Goal: Task Accomplishment & Management: Manage account settings

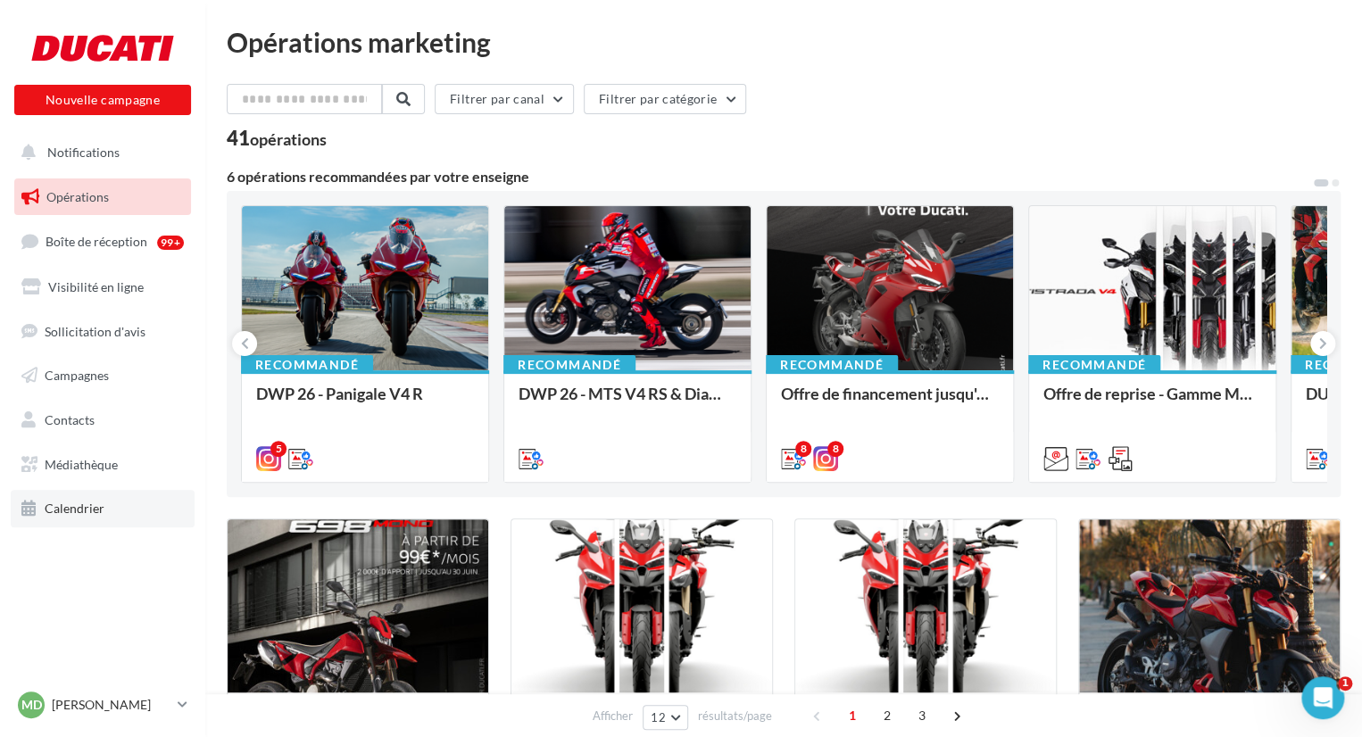
click at [90, 513] on span "Calendrier" at bounding box center [75, 508] width 60 height 15
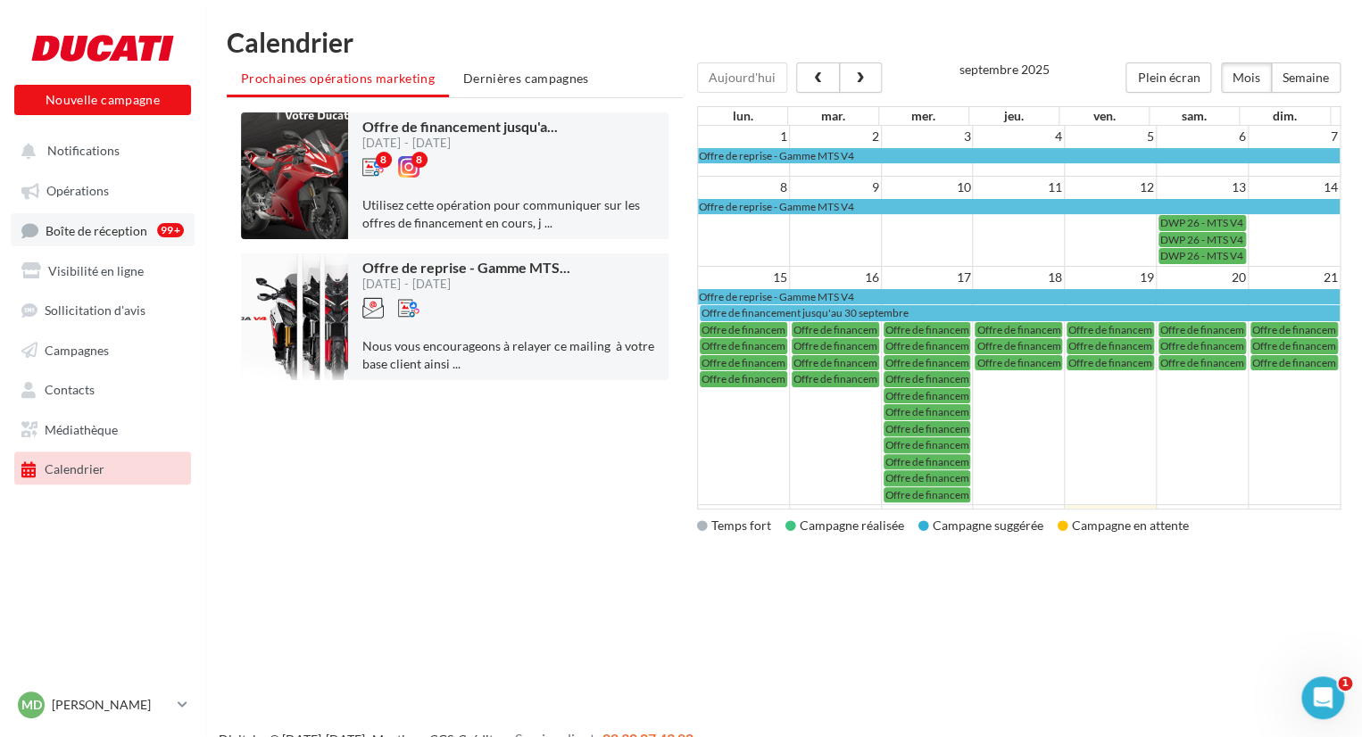
click at [131, 227] on span "Boîte de réception" at bounding box center [97, 229] width 102 height 15
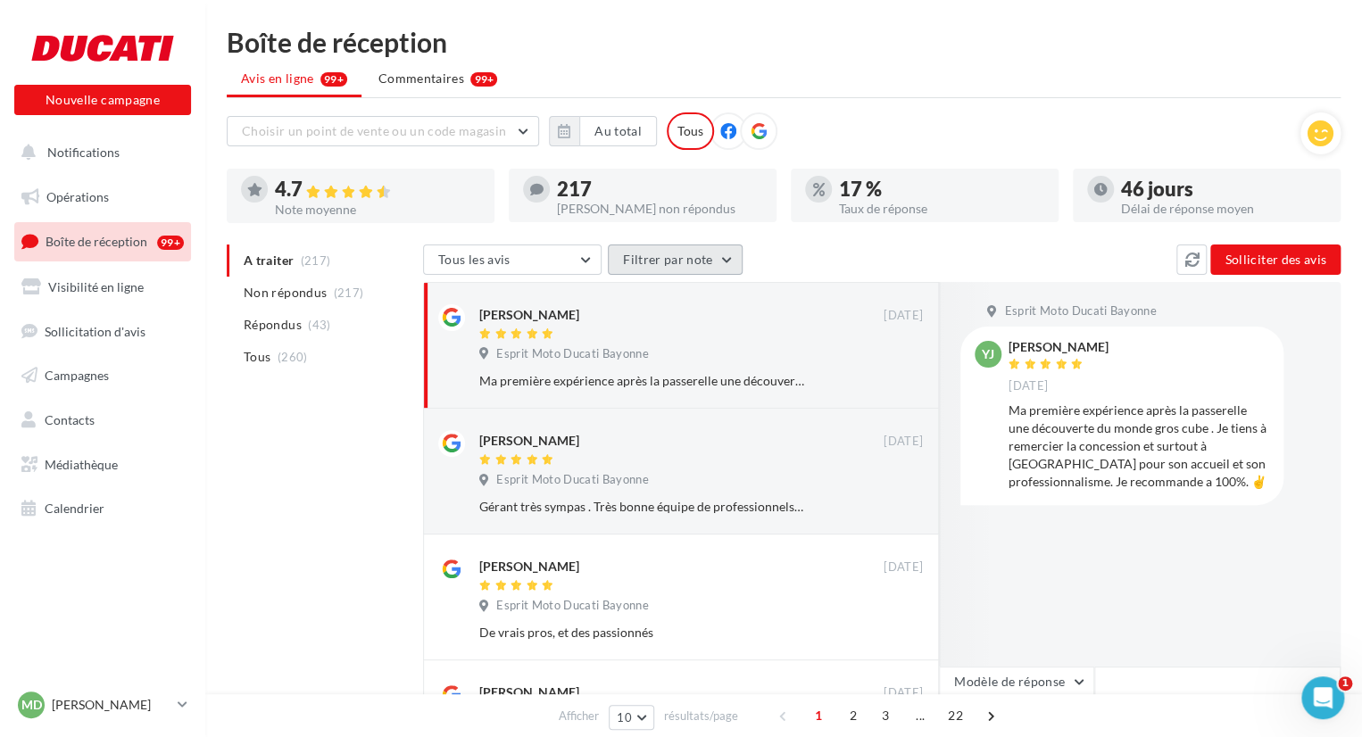
click at [666, 266] on button "Filtrer par note" at bounding box center [675, 260] width 135 height 30
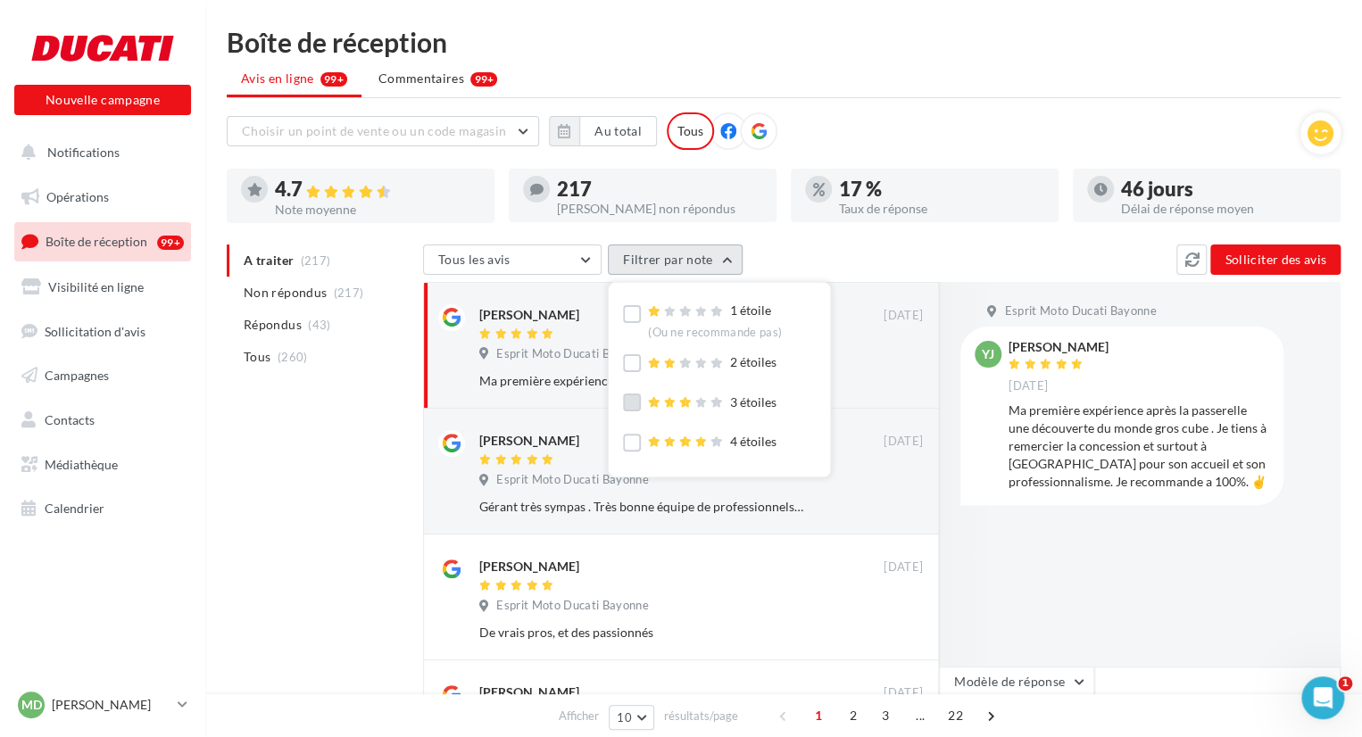
scroll to position [54, 0]
click at [722, 272] on button "Filtrer par note" at bounding box center [675, 260] width 135 height 30
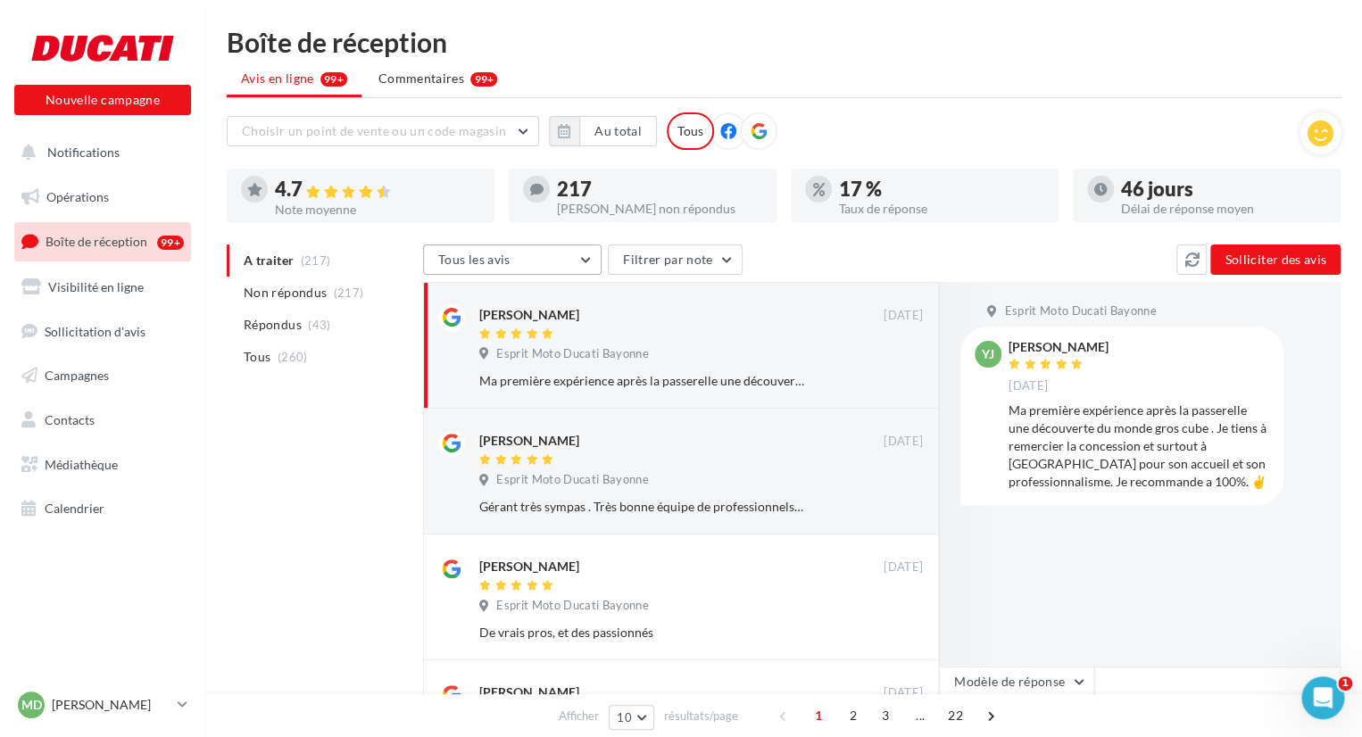
click at [565, 251] on button "Tous les avis" at bounding box center [512, 260] width 179 height 30
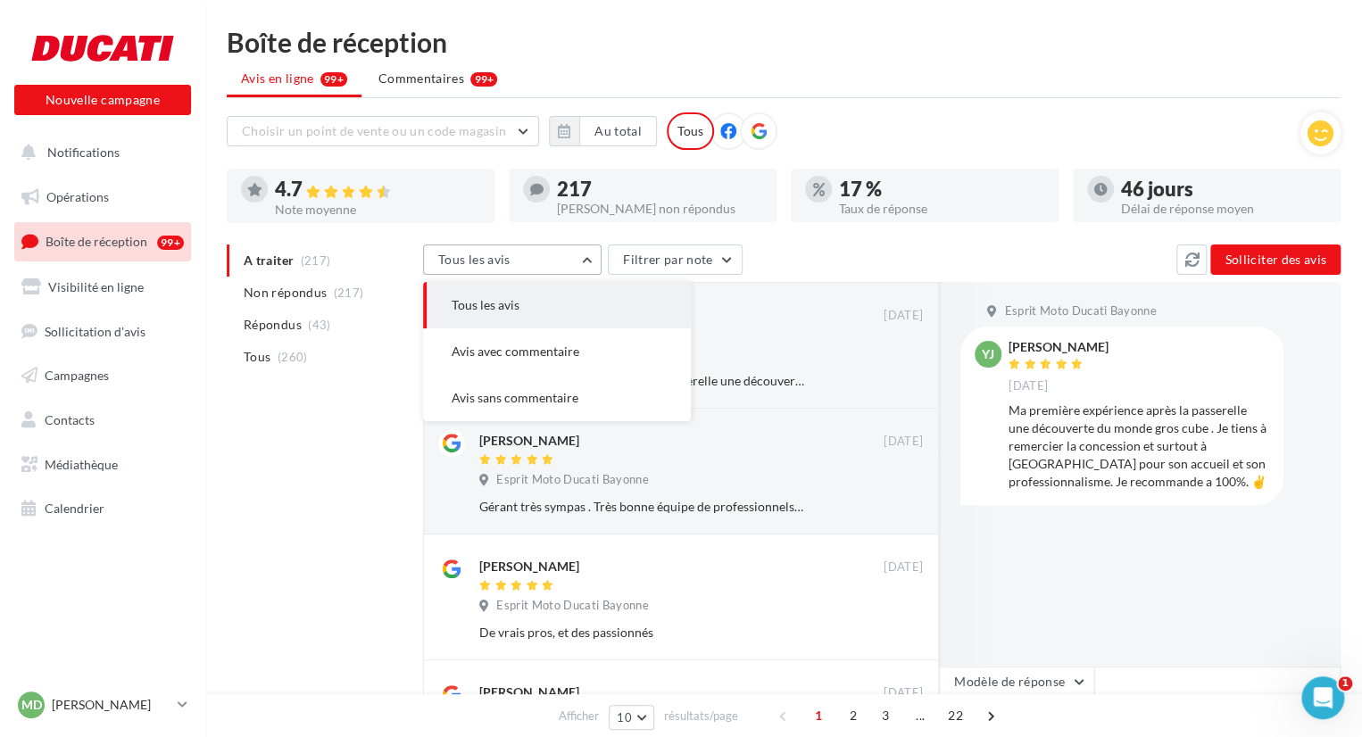
click at [565, 251] on button "Tous les avis" at bounding box center [512, 260] width 179 height 30
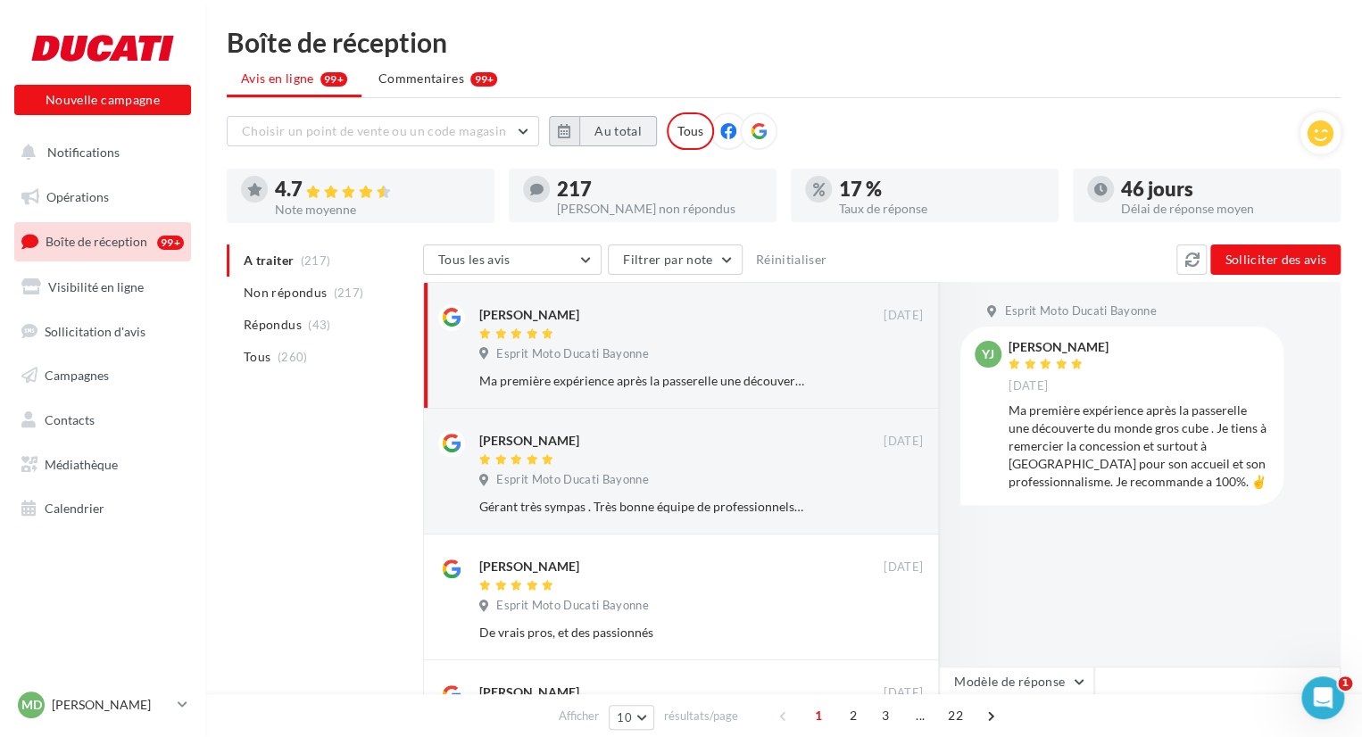
click at [591, 127] on button "Au total" at bounding box center [618, 131] width 78 height 30
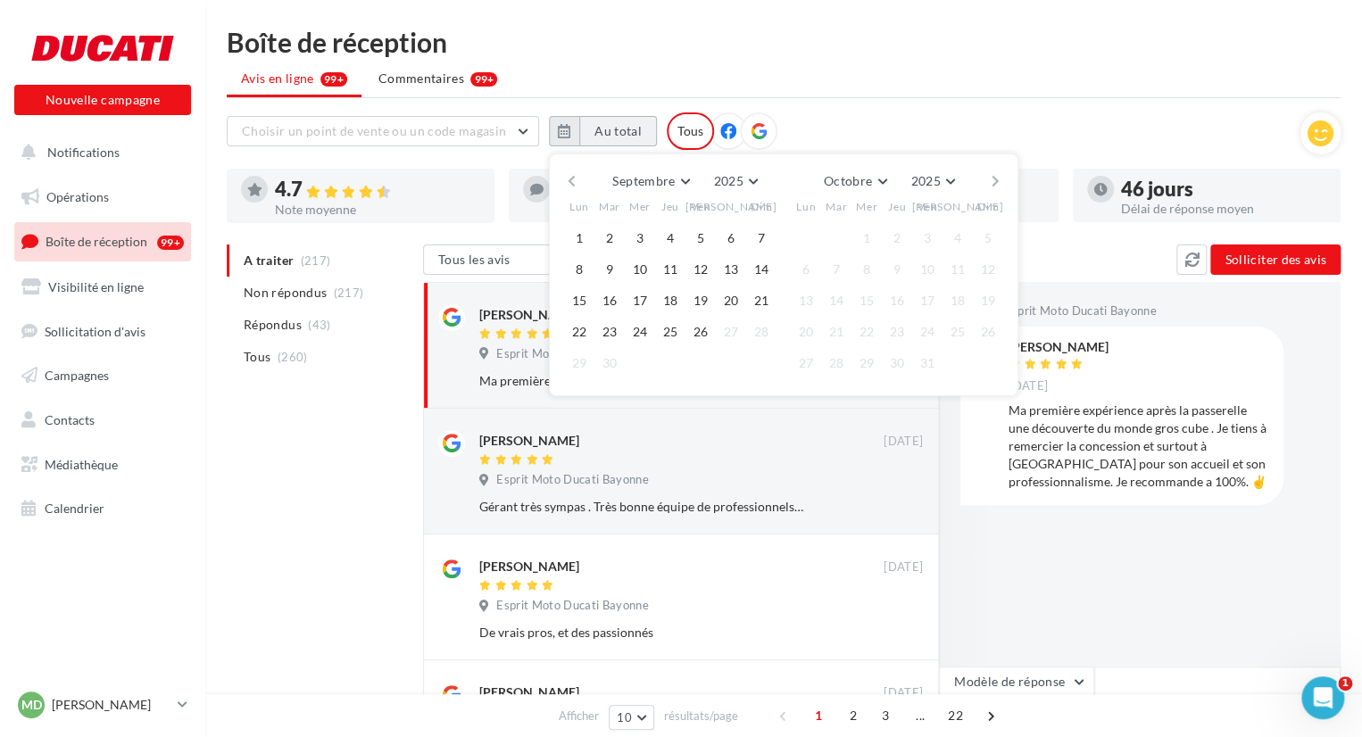
click at [603, 139] on button "Au total" at bounding box center [618, 131] width 78 height 30
click at [517, 137] on button "Choisir un point de vente ou un code magasin" at bounding box center [383, 131] width 312 height 30
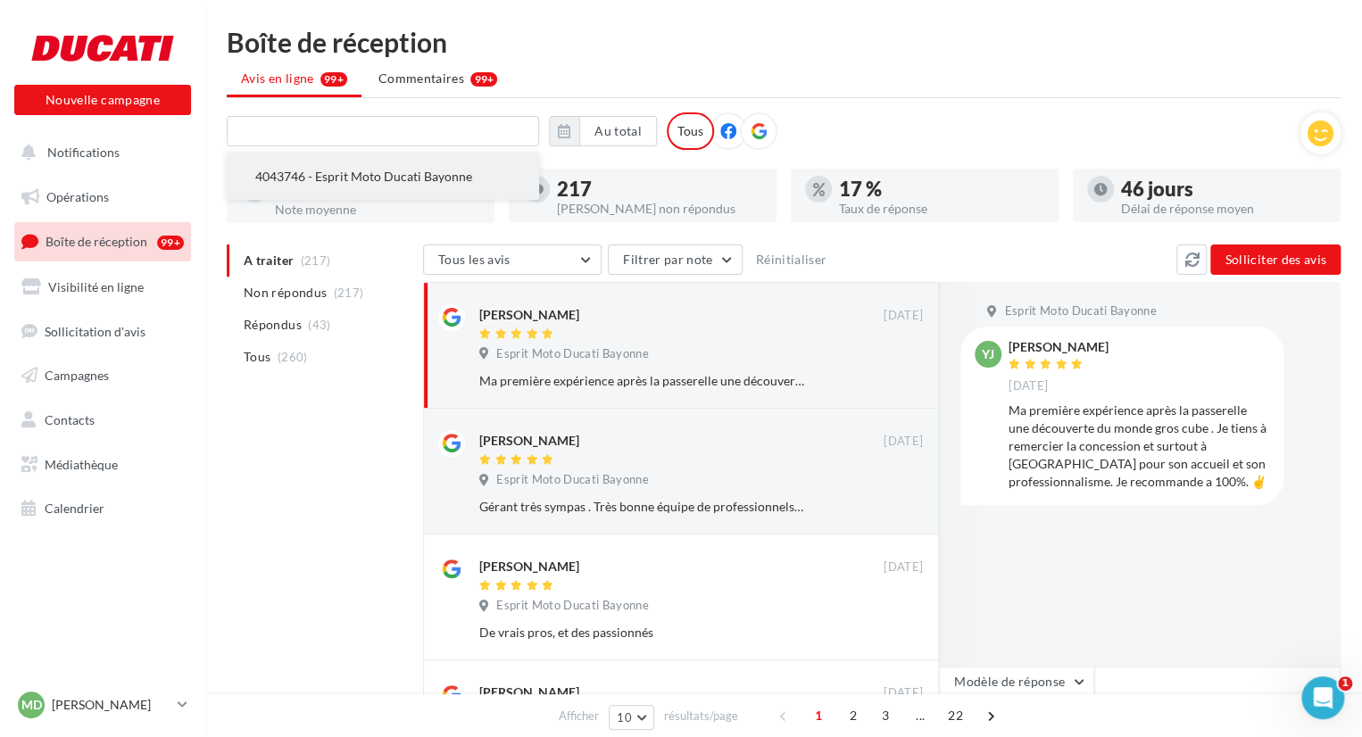
click at [468, 158] on button "4043746 - Esprit Moto Ducati Bayonne" at bounding box center [383, 177] width 312 height 46
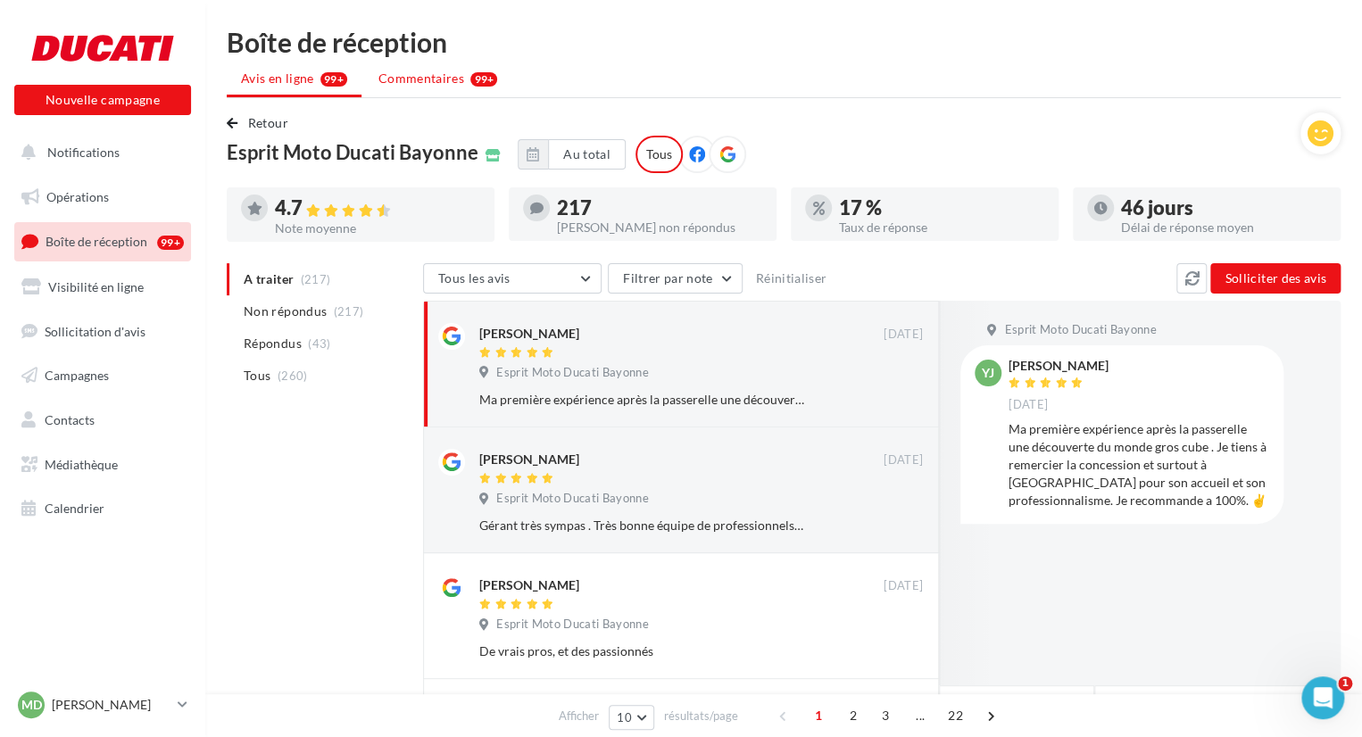
click at [449, 85] on span "Commentaires" at bounding box center [421, 79] width 86 height 18
